Goal: Task Accomplishment & Management: Use online tool/utility

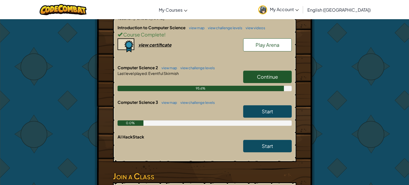
scroll to position [127, 0]
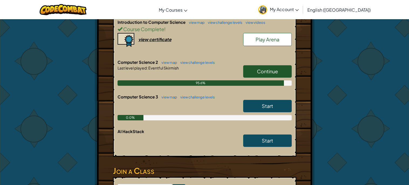
click at [266, 71] on span "Continue" at bounding box center [267, 71] width 21 height 6
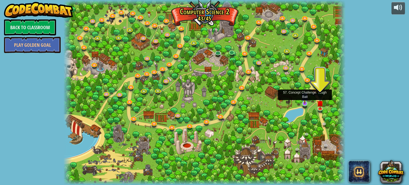
click at [306, 103] on img at bounding box center [305, 96] width 7 height 16
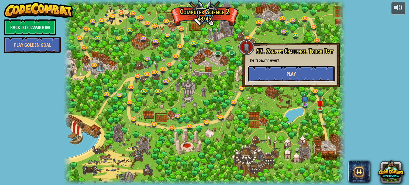
click at [282, 71] on button "Play" at bounding box center [291, 74] width 87 height 16
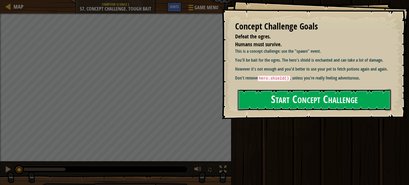
click at [293, 101] on button "Start Concept Challenge" at bounding box center [315, 99] width 154 height 21
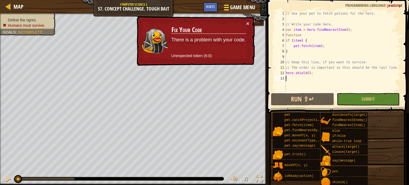
click at [239, 8] on span "Game Menu" at bounding box center [242, 7] width 25 height 7
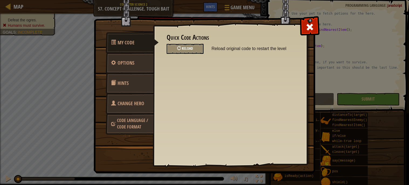
click at [192, 47] on span "Reload" at bounding box center [187, 48] width 11 height 5
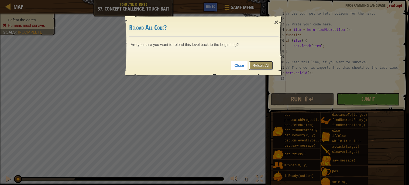
click at [259, 67] on link "Reload All" at bounding box center [261, 65] width 24 height 9
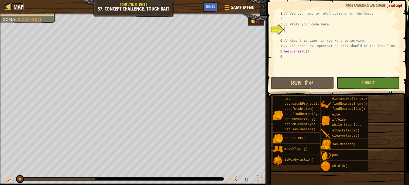
click at [6, 9] on div at bounding box center [8, 6] width 7 height 7
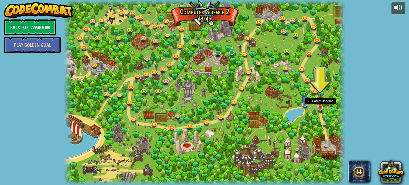
click at [317, 106] on img at bounding box center [320, 100] width 7 height 16
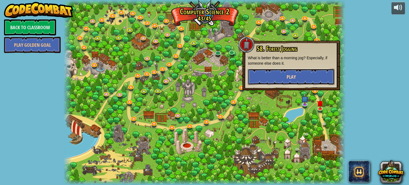
click at [304, 79] on button "Play" at bounding box center [291, 77] width 87 height 16
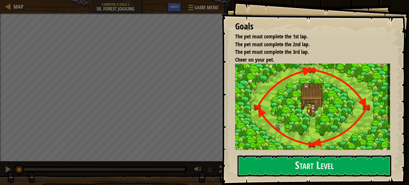
click at [264, 152] on div "Goals The pet must complete the 1st lap. The pet must complete the 2nd lap. The…" at bounding box center [316, 92] width 188 height 185
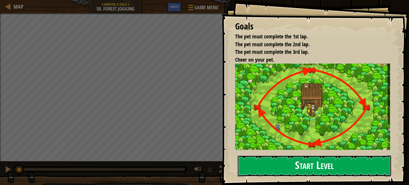
click at [261, 166] on button "Start Level" at bounding box center [315, 165] width 154 height 21
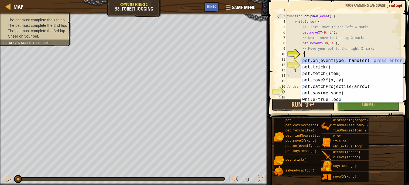
scroll to position [2, 1]
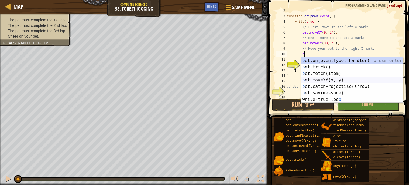
click at [334, 80] on div "p et.on(eventType, handler) press enter p et.trick() press enter p et.fetch(ite…" at bounding box center [352, 86] width 102 height 58
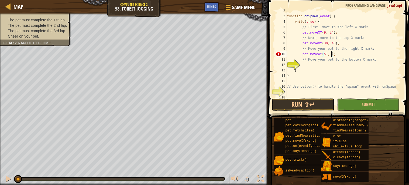
scroll to position [2, 4]
type textarea "pet.moveXY(51, 24);"
click at [342, 63] on div "function onSpawn ( event ) { while ( true ) { // First, move to the left X mark…" at bounding box center [343, 56] width 115 height 97
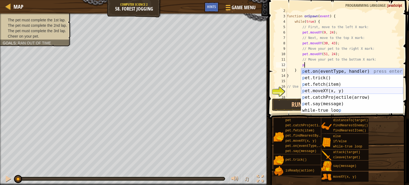
click at [334, 90] on div "p et.on(eventType, handler) press enter p et.trick() press enter p et.fetch(ite…" at bounding box center [352, 97] width 102 height 58
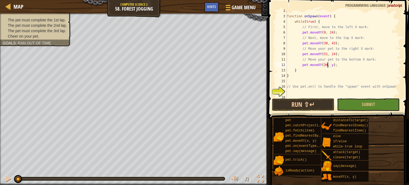
scroll to position [2, 4]
type textarea "pet.moveXY(30, 5);"
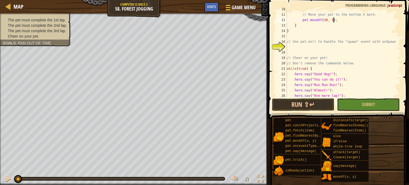
scroll to position [65, 0]
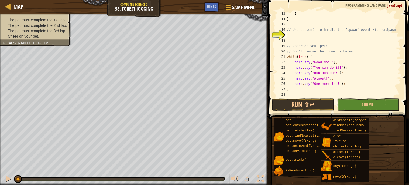
click at [305, 34] on div "} } // Use pet.on() to handle the "spawn" event with onSpawn // Cheer on your p…" at bounding box center [343, 59] width 115 height 97
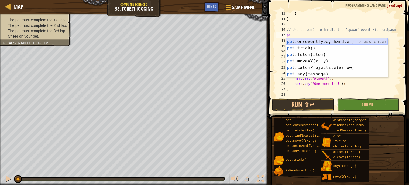
click at [320, 41] on div "pe t.on(eventType, handler) press enter pe t.trick() press enter pe t.fetch(ite…" at bounding box center [337, 64] width 102 height 52
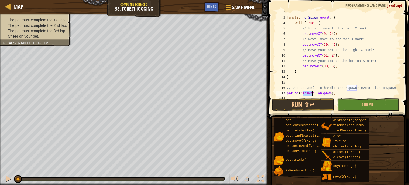
scroll to position [8, 0]
type textarea "pet.on("spawn", onSpawn);"
click at [348, 107] on button "Submit" at bounding box center [368, 104] width 63 height 12
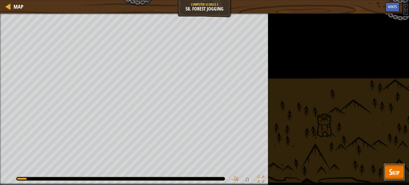
click at [388, 174] on button "Skip" at bounding box center [394, 171] width 21 height 17
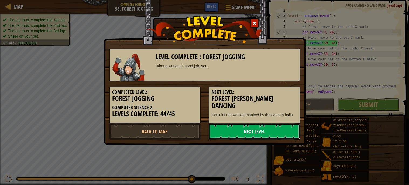
click at [242, 127] on link "Next Level" at bounding box center [254, 131] width 91 height 16
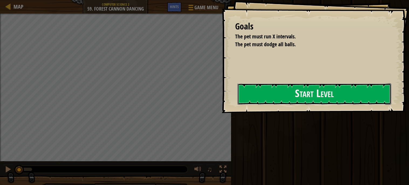
click at [238, 104] on button "Start Level" at bounding box center [315, 93] width 154 height 21
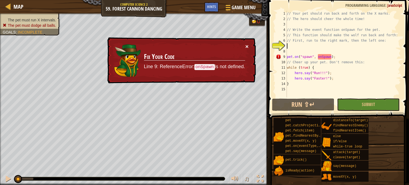
click at [246, 45] on button "×" at bounding box center [247, 46] width 3 height 6
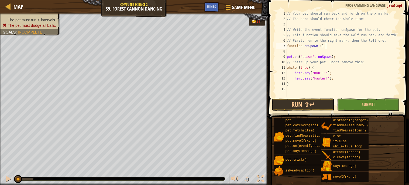
scroll to position [2, 3]
click at [305, 84] on div "// Your pet should run back and forth on the X marks. // The hero should cheer …" at bounding box center [343, 59] width 115 height 97
click at [350, 100] on button "Submit" at bounding box center [368, 104] width 63 height 12
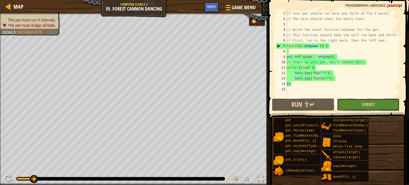
click at [355, 103] on button "Submit" at bounding box center [368, 104] width 63 height 12
click at [210, 8] on span "Hints" at bounding box center [211, 6] width 9 height 5
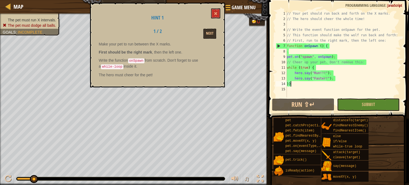
click at [321, 45] on div "// Your pet should run back and forth on the X marks. // The hero should cheer …" at bounding box center [343, 59] width 115 height 97
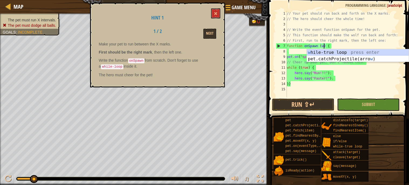
type textarea "function onSpawn (wh) {"
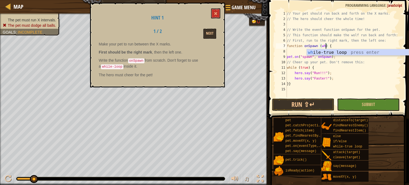
scroll to position [2, 3]
click at [363, 51] on div "wh ile-true loop press enter" at bounding box center [358, 58] width 102 height 19
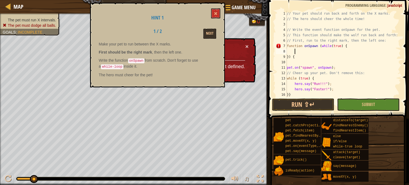
click at [331, 46] on div "// Your pet should run back and forth on the X marks. // The hero should cheer …" at bounding box center [343, 59] width 115 height 97
click at [331, 46] on div "// Your pet should run back and forth on the X marks. // The hero should cheer …" at bounding box center [343, 54] width 115 height 86
drag, startPoint x: 322, startPoint y: 46, endPoint x: 342, endPoint y: 45, distance: 19.7
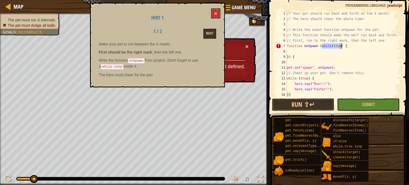
click at [342, 45] on div "// Your pet should run back and forth on the X marks. // The hero should cheer …" at bounding box center [343, 59] width 115 height 97
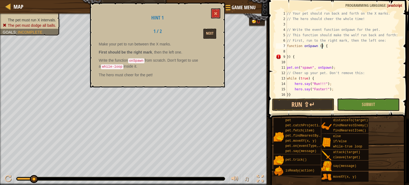
click at [290, 55] on div "// Your pet should run back and forth on the X marks. // The hero should cheer …" at bounding box center [343, 59] width 115 height 97
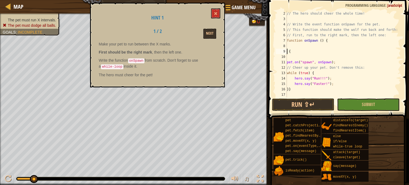
scroll to position [2, 0]
click at [298, 89] on div "// The hero should cheer the whole time! // Write the event function onSpawn fo…" at bounding box center [343, 59] width 115 height 97
click at [297, 54] on div "// The hero should cheer the whole time! // Write the event function onSpawn fo…" at bounding box center [343, 59] width 115 height 97
type textarea "{"
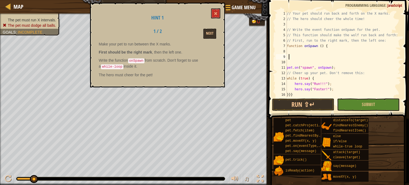
scroll to position [0, 0]
click at [357, 102] on button "Submit" at bounding box center [368, 104] width 63 height 12
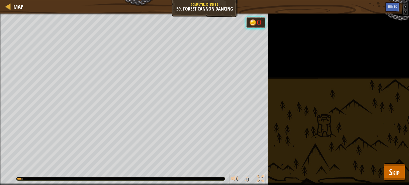
click at [385, 162] on div "The pet must run X intervals. The pet must dodge all balls. Goals : Running... …" at bounding box center [204, 98] width 409 height 171
click at [389, 173] on span "Skip" at bounding box center [394, 171] width 11 height 11
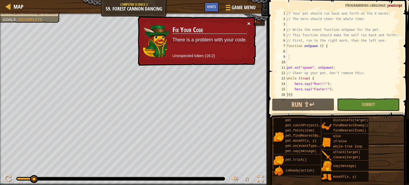
click at [249, 23] on button "×" at bounding box center [248, 24] width 3 height 6
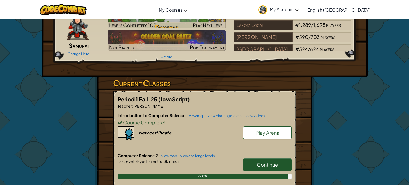
scroll to position [34, 0]
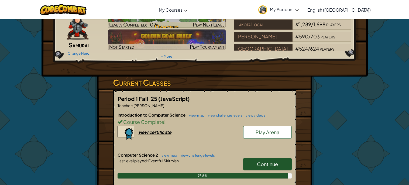
click at [275, 158] on link "Continue" at bounding box center [267, 164] width 49 height 12
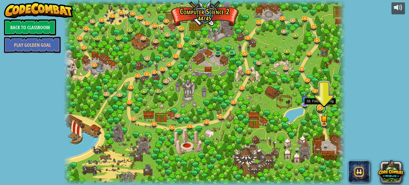
click at [320, 109] on link at bounding box center [321, 108] width 11 height 11
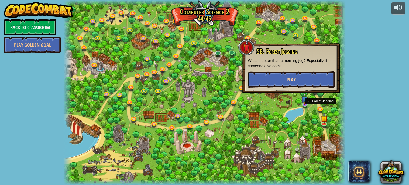
click at [305, 86] on button "Play" at bounding box center [291, 79] width 87 height 16
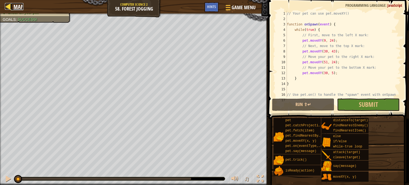
click at [12, 4] on link "Map" at bounding box center [17, 6] width 13 height 7
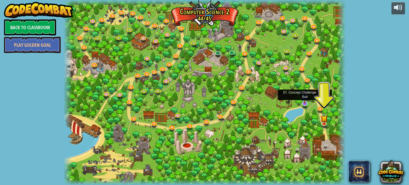
click at [302, 101] on img at bounding box center [305, 96] width 7 height 16
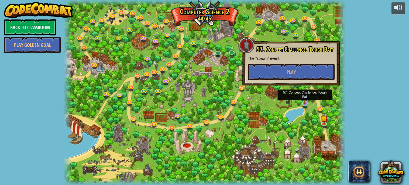
click at [302, 101] on img at bounding box center [305, 96] width 7 height 16
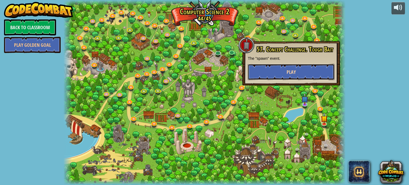
click at [293, 76] on button "Play" at bounding box center [291, 72] width 87 height 16
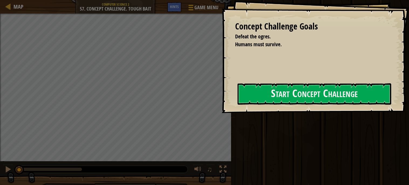
click at [286, 79] on div "Concept Challenge Goals Defeat the ogres. Humans must survive. Start Concept Ch…" at bounding box center [316, 56] width 188 height 113
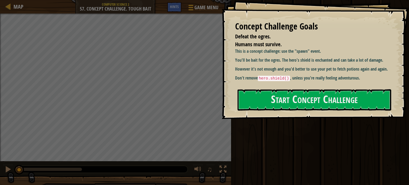
click at [287, 85] on div "Concept Challenge Goals Defeat the ogres. Humans must survive. This is a concep…" at bounding box center [316, 59] width 188 height 119
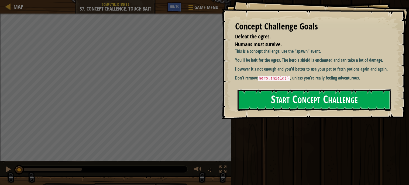
click at [291, 102] on button "Start Concept Challenge" at bounding box center [315, 99] width 154 height 21
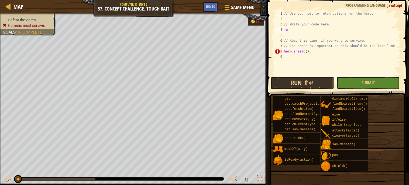
scroll to position [2, 0]
type textarea "f"
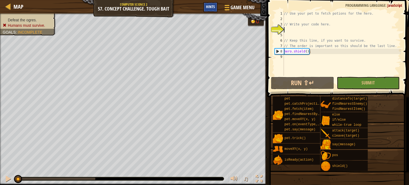
click at [209, 6] on span "Hints" at bounding box center [210, 6] width 9 height 5
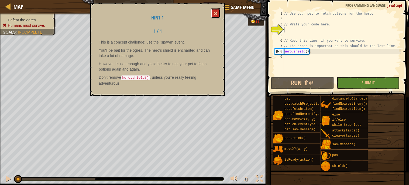
click at [212, 17] on button at bounding box center [215, 13] width 9 height 10
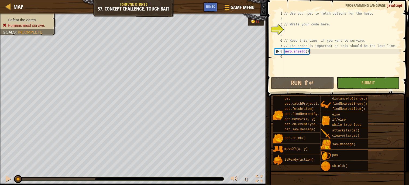
click at [301, 26] on div "// Use your pet to fetch potions for the hero. // Write your code here. // Keep…" at bounding box center [342, 49] width 118 height 76
type textarea "// Write your code here."
click at [303, 31] on div "// Use your pet to fetch potions for the hero. // Write your code here. // Keep…" at bounding box center [342, 49] width 118 height 76
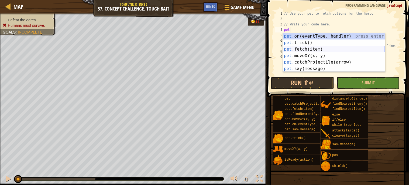
click at [305, 50] on div "pet .on(eventType, handler) press enter pet .trick() press enter pet .fetch(ite…" at bounding box center [334, 59] width 102 height 52
type textarea "pet.fetch(item);"
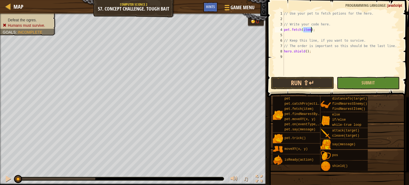
click at [295, 33] on div "// Use your pet to fetch potions for the hero. // Write your code here. pet . f…" at bounding box center [342, 49] width 118 height 76
click at [357, 84] on button "Submit" at bounding box center [368, 83] width 63 height 12
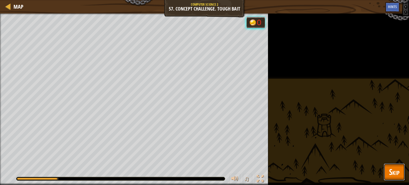
click at [392, 165] on button "Skip" at bounding box center [394, 171] width 21 height 17
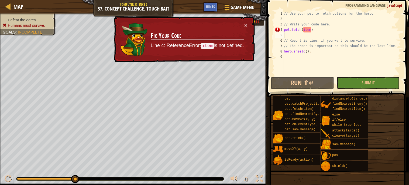
click at [334, 23] on div "// Use your pet to fetch potions for the hero. // Write your code here. pet . f…" at bounding box center [342, 49] width 118 height 76
type textarea "// Write your code here."
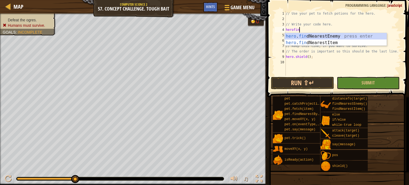
scroll to position [2, 1]
type textarea "herofind"
click at [334, 44] on div "hero . find NearestEnemy press enter hero . find NearestItem press enter" at bounding box center [336, 46] width 102 height 26
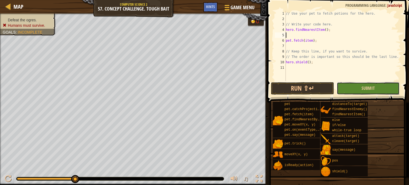
click at [344, 85] on button "Submit" at bounding box center [368, 88] width 63 height 12
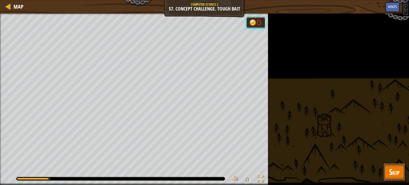
click at [395, 172] on span "Skip" at bounding box center [394, 171] width 11 height 11
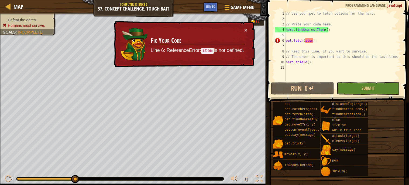
click at [319, 30] on div "// Use your pet to fetch potions for the hero. // Write your code here. hero . …" at bounding box center [343, 51] width 116 height 81
type textarea "hero.findNearestItem();"
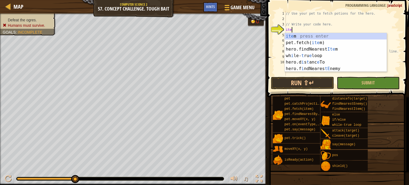
scroll to position [2, 0]
type textarea "item"
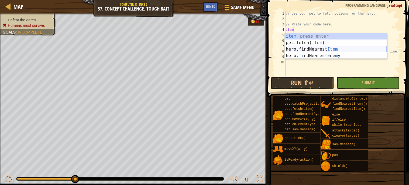
click at [321, 48] on div "item press enter pet.fetch( item ) press enter hero.findNearest Item press ente…" at bounding box center [336, 52] width 102 height 39
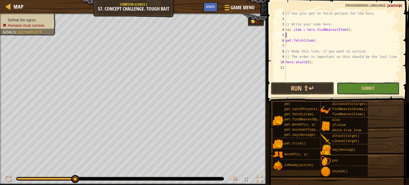
click at [348, 91] on button "Submit" at bounding box center [368, 88] width 63 height 12
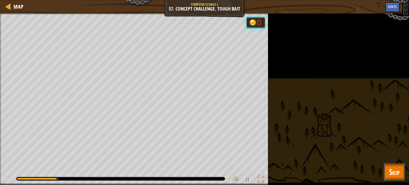
click at [395, 175] on span "Skip" at bounding box center [394, 171] width 11 height 11
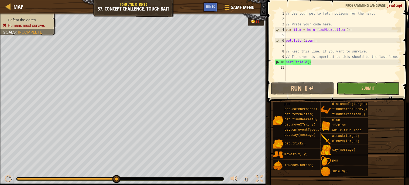
click at [337, 25] on div "// Use your pet to fetch potions for the hero. // Write your code here. var ite…" at bounding box center [343, 51] width 116 height 81
type textarea "// Write your code here."
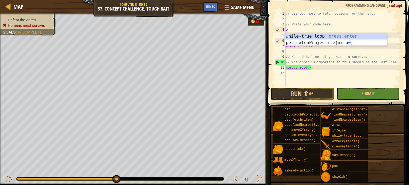
type textarea "wh"
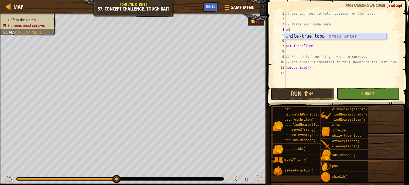
click at [334, 34] on div "wh ile-true loop press enter" at bounding box center [336, 42] width 102 height 19
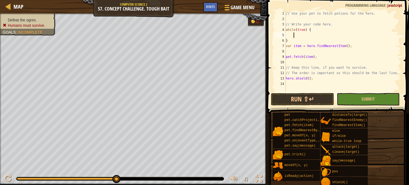
click at [293, 39] on div "// Use your pet to fetch potions for the hero. // Write your code here. while (…" at bounding box center [343, 57] width 116 height 92
type textarea "}"
click at [289, 63] on div "// Use your pet to fetch potions for the hero. // Write your code here. while (…" at bounding box center [343, 57] width 116 height 92
type textarea "}"
click at [371, 99] on span "Submit" at bounding box center [368, 99] width 13 height 6
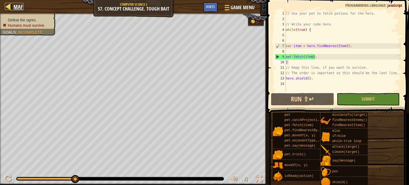
click at [9, 4] on div at bounding box center [8, 6] width 7 height 7
